Goal: Information Seeking & Learning: Learn about a topic

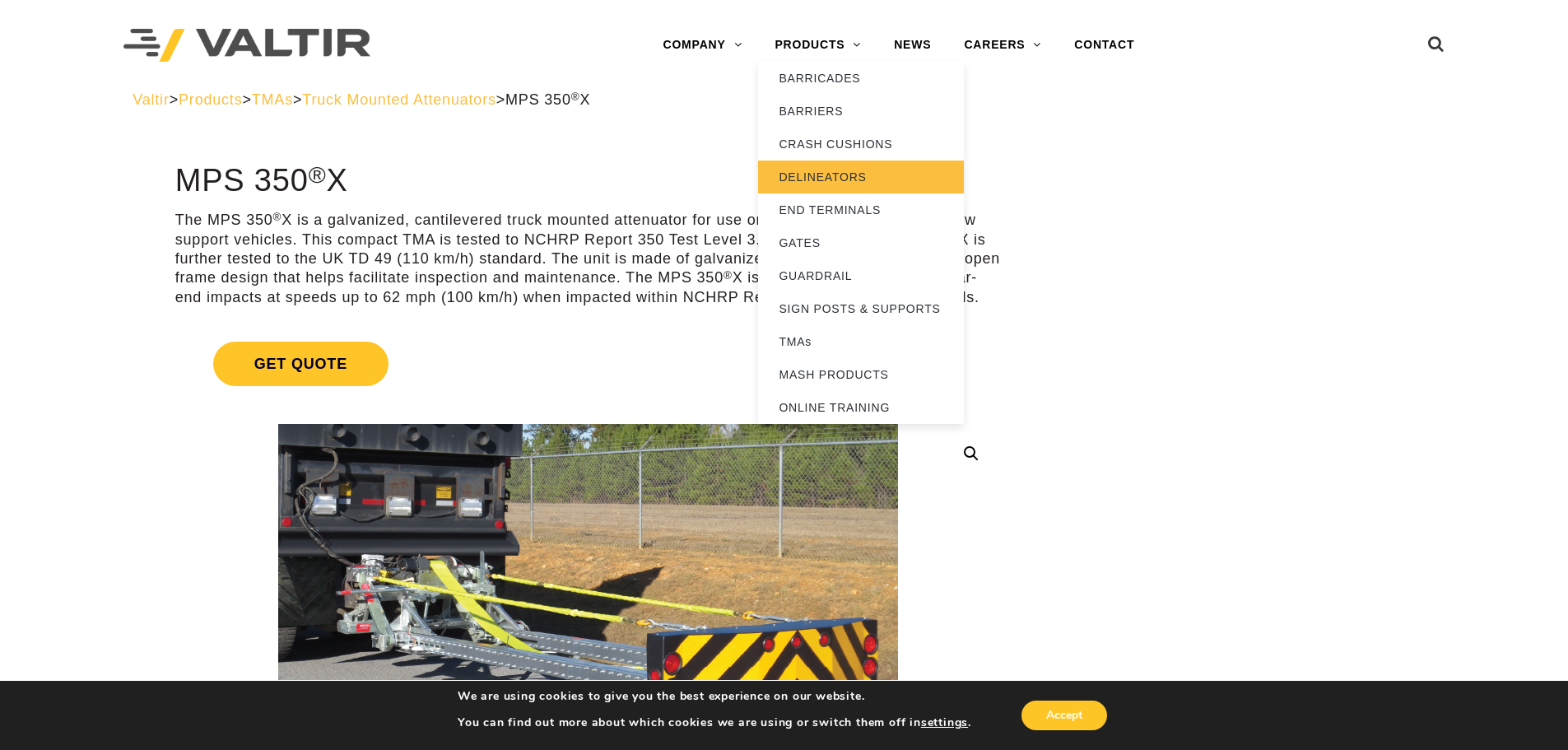
click at [799, 178] on link "DELINEATORS" at bounding box center [861, 177] width 206 height 33
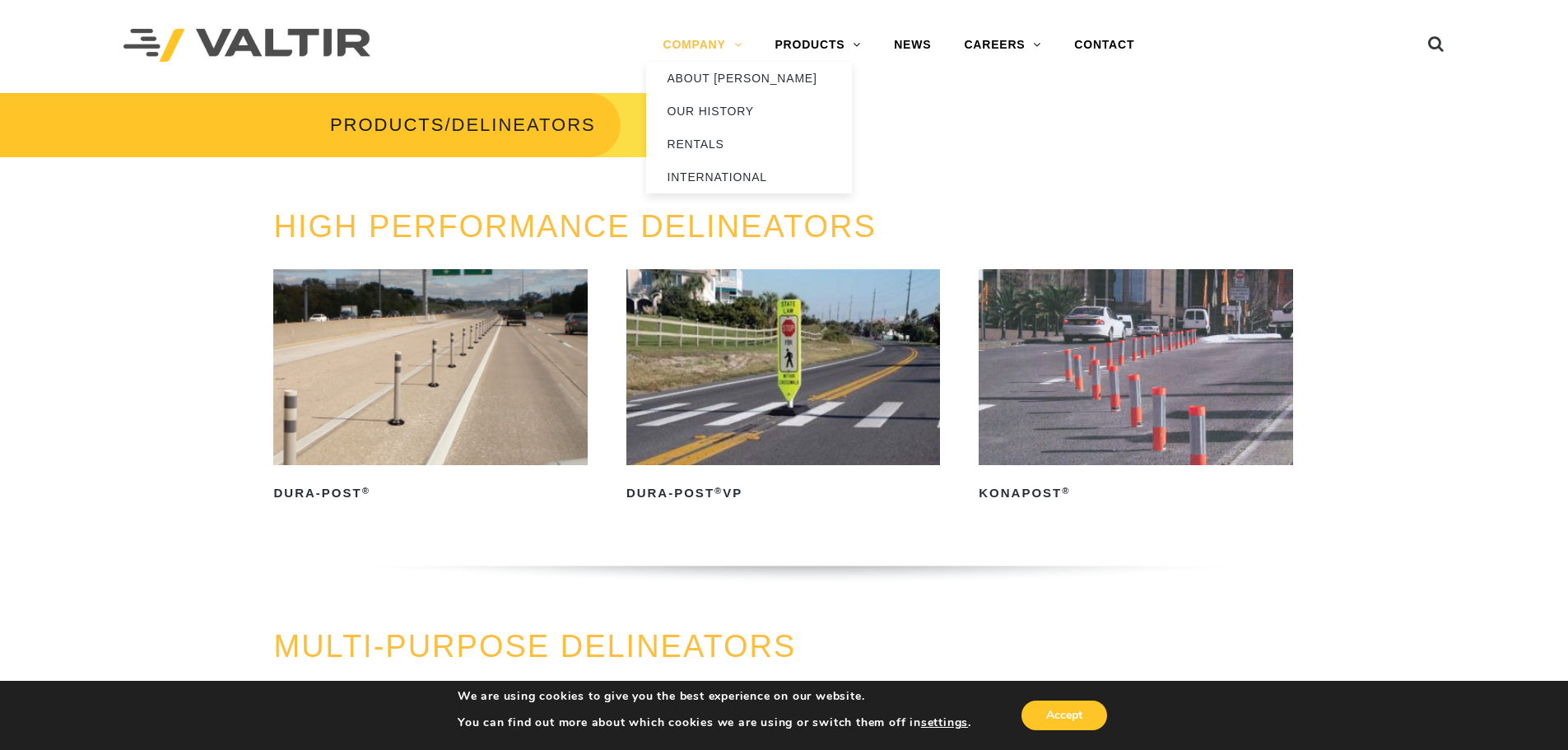
click at [696, 45] on link "COMPANY" at bounding box center [702, 45] width 112 height 33
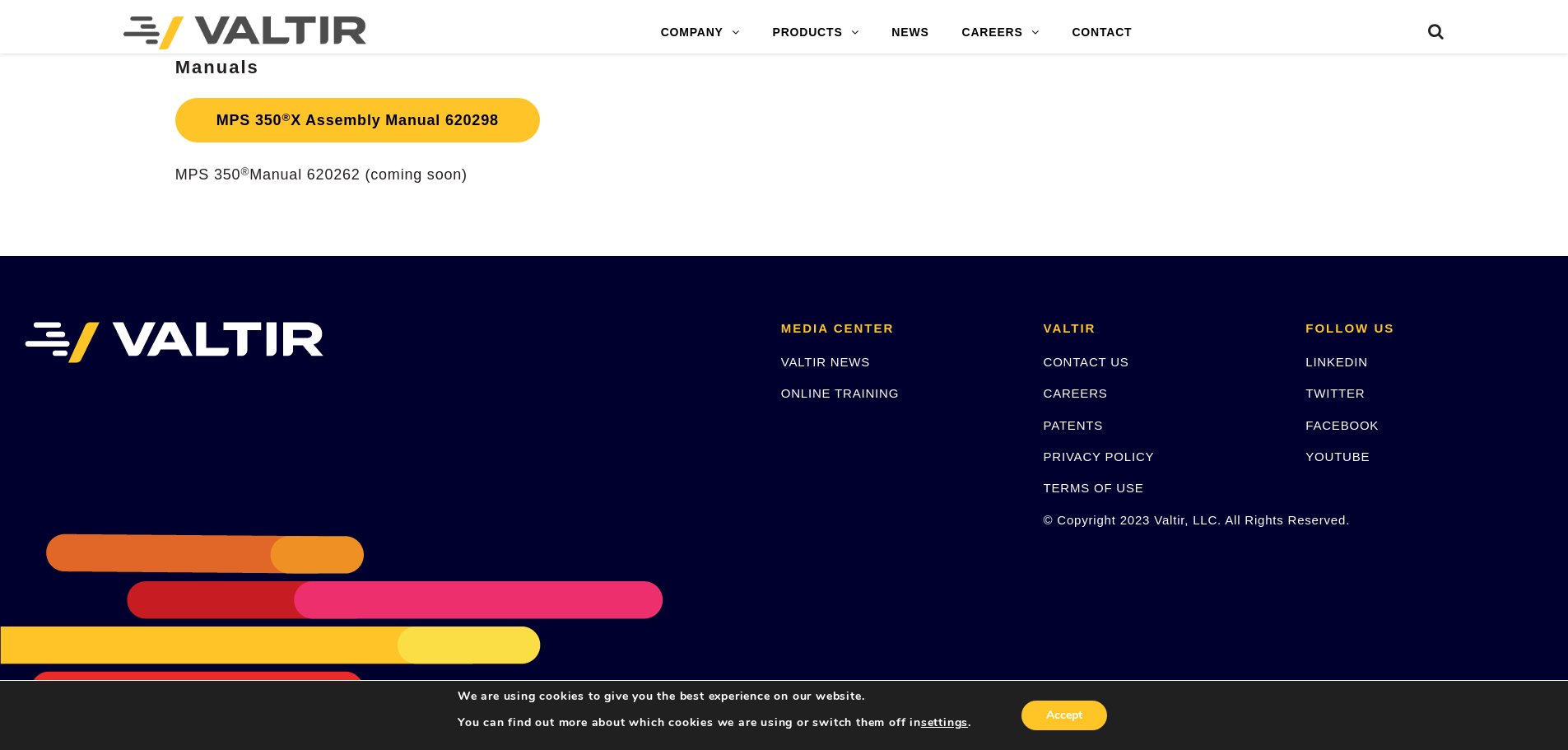
scroll to position [2759, 0]
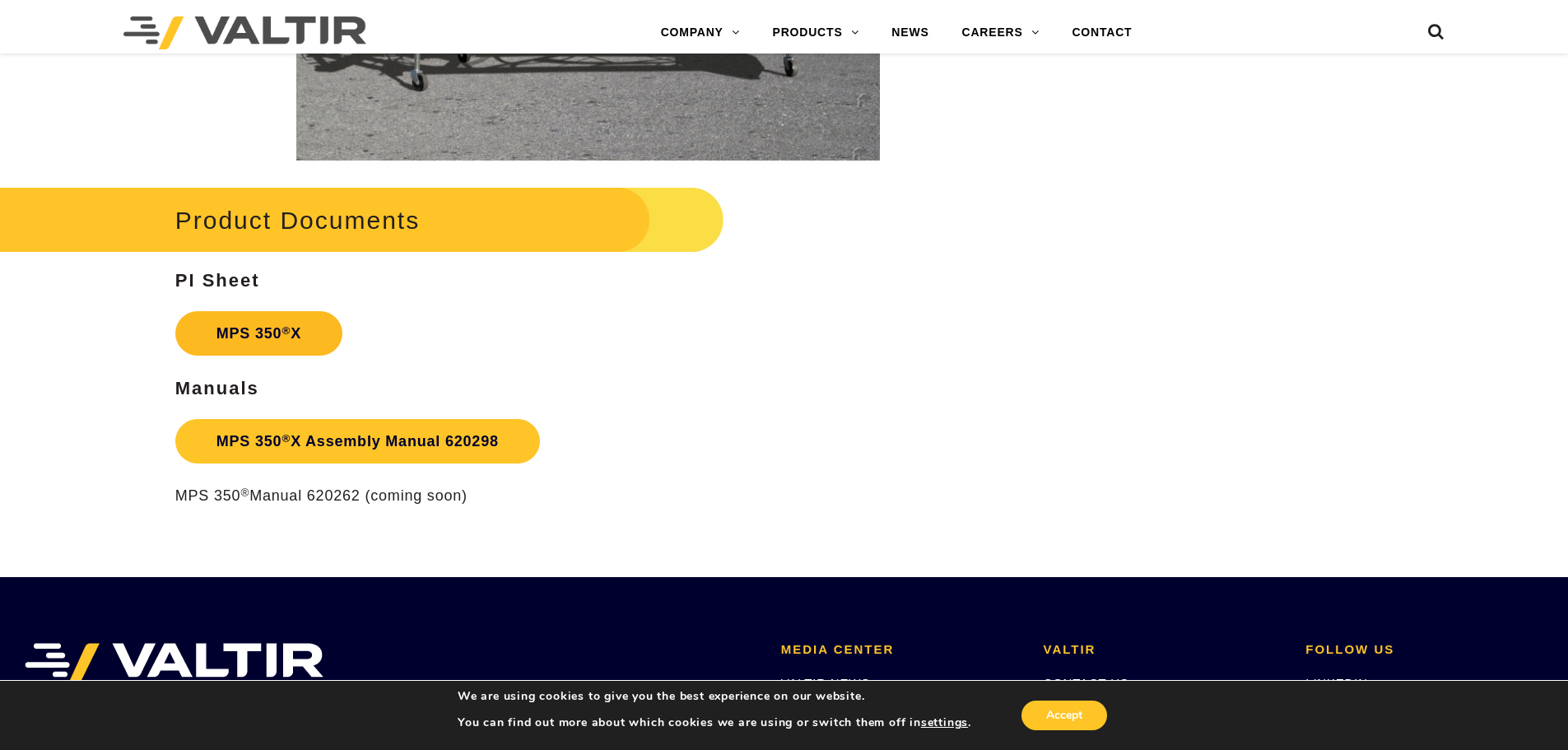
click at [236, 339] on strong "MPS 350 ® X" at bounding box center [259, 333] width 85 height 16
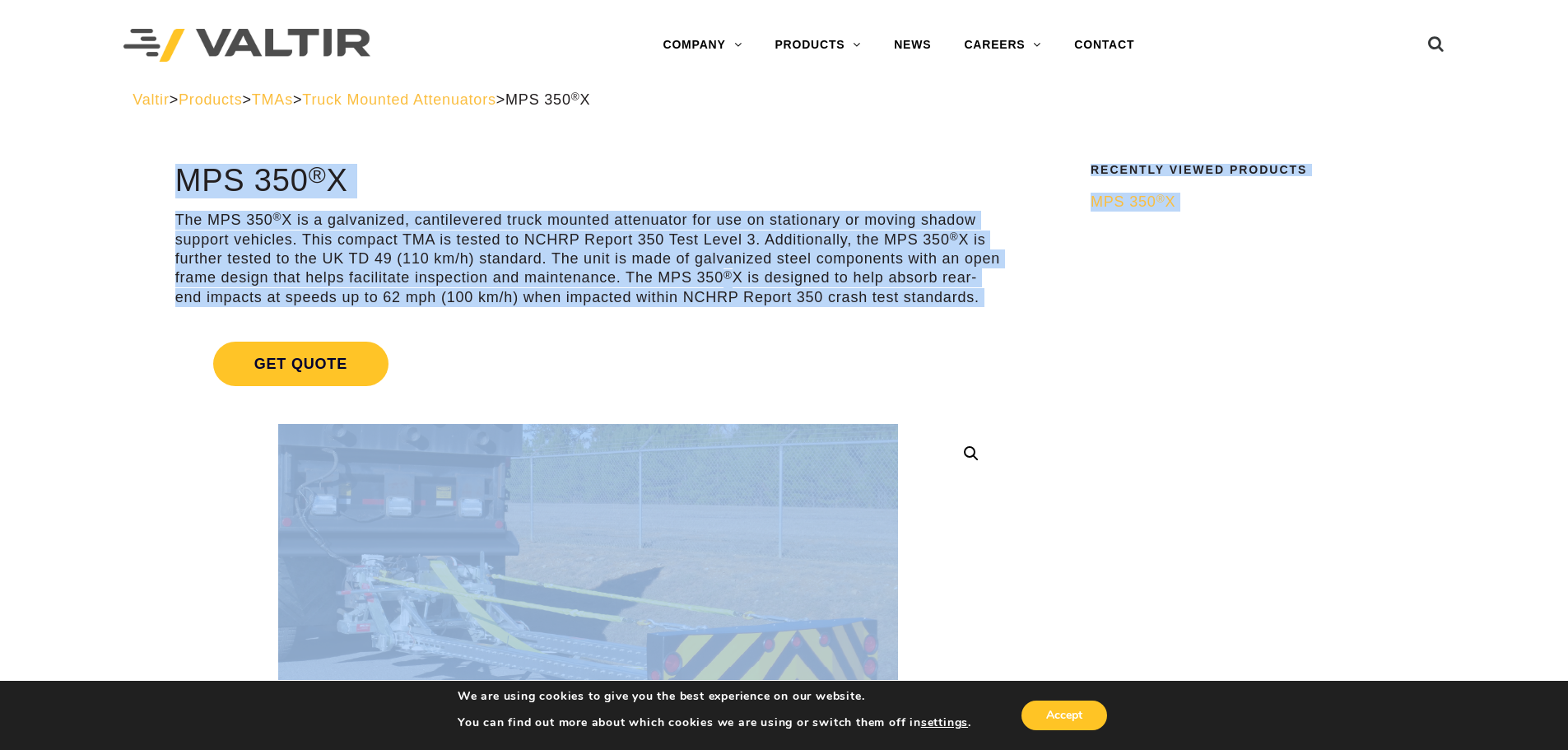
drag, startPoint x: 1565, startPoint y: 109, endPoint x: 1576, endPoint y: 247, distance: 138.4
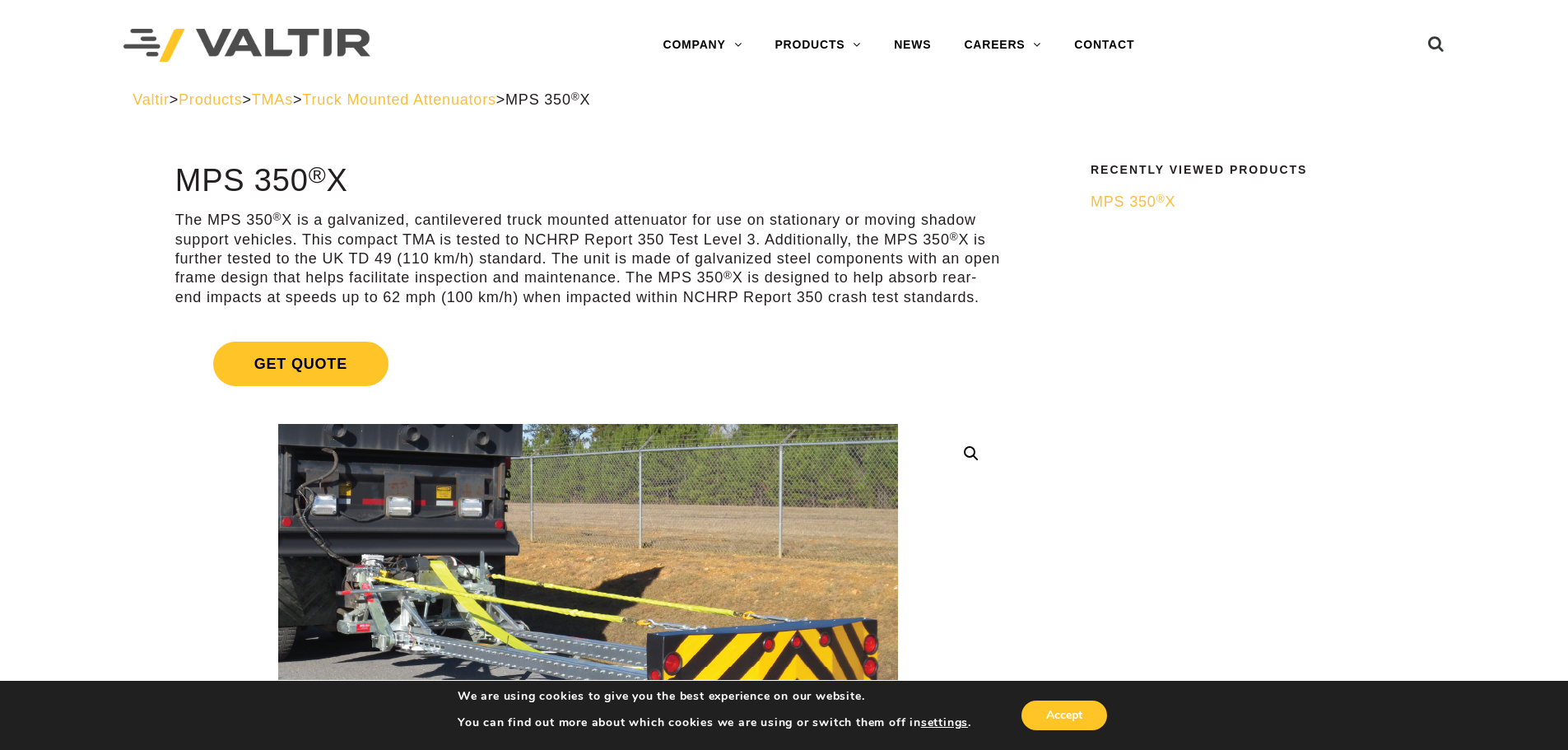
drag, startPoint x: 543, startPoint y: 112, endPoint x: 552, endPoint y: 110, distance: 9.2
click at [547, 110] on div "Valtir > Products > TMAs > Truck Mounted Attenuators > MPS 350 ® X" at bounding box center [784, 112] width 1328 height 44
click at [491, 98] on span "Truck Mounted Attenuators" at bounding box center [398, 99] width 193 height 16
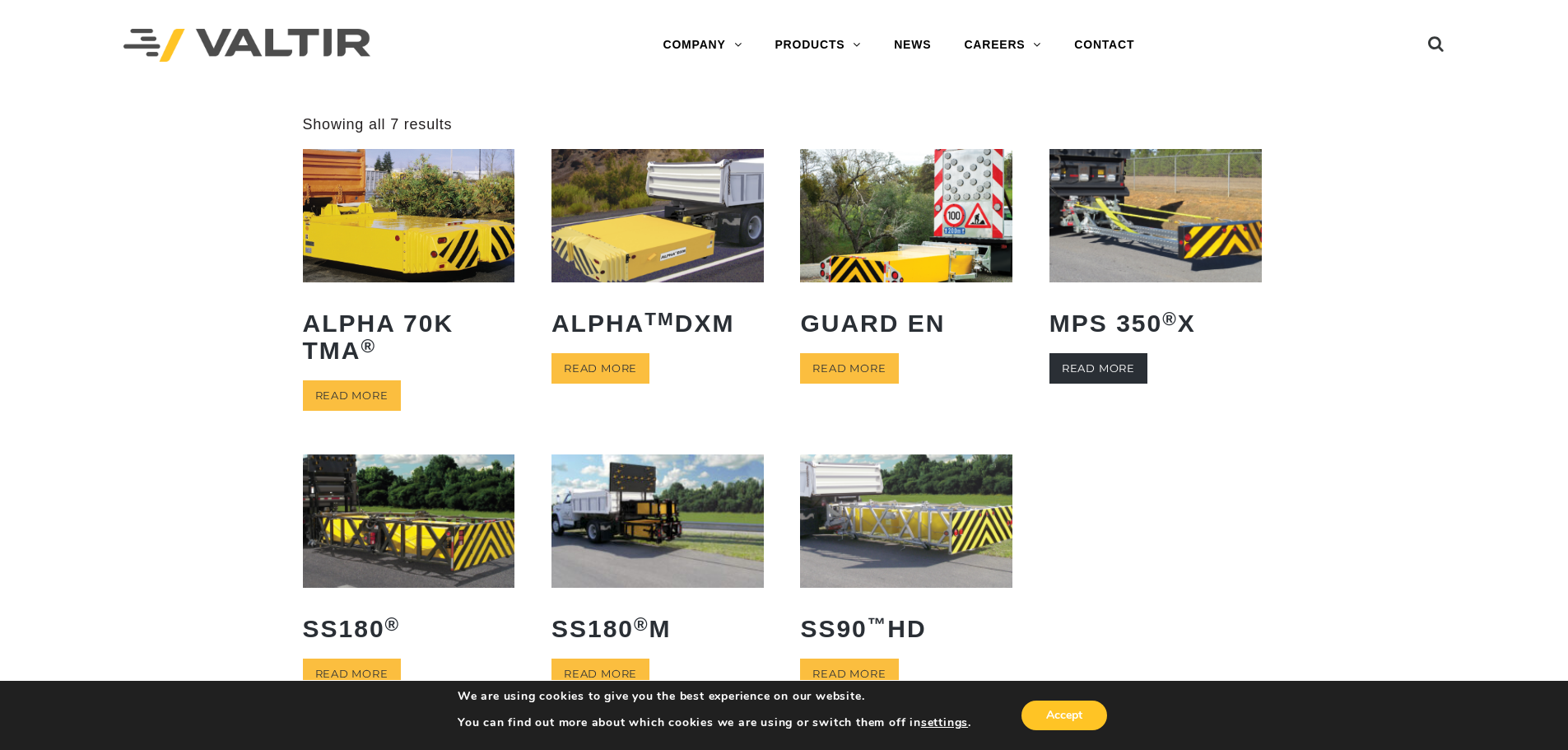
click at [1108, 370] on link "Read more" at bounding box center [1099, 367] width 98 height 30
